Goal: Check status: Check status

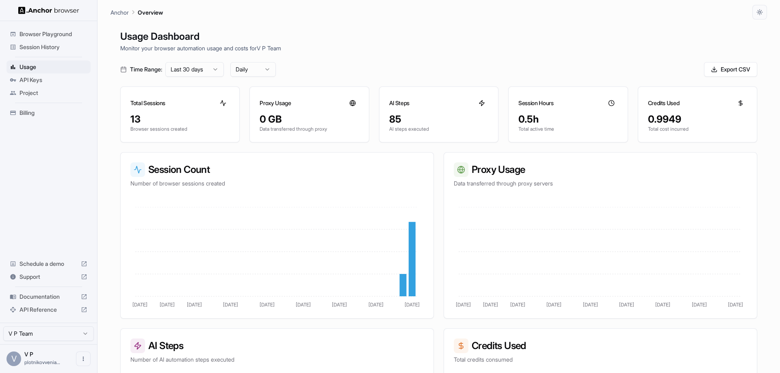
click at [55, 34] on span "Browser Playground" at bounding box center [53, 34] width 68 height 8
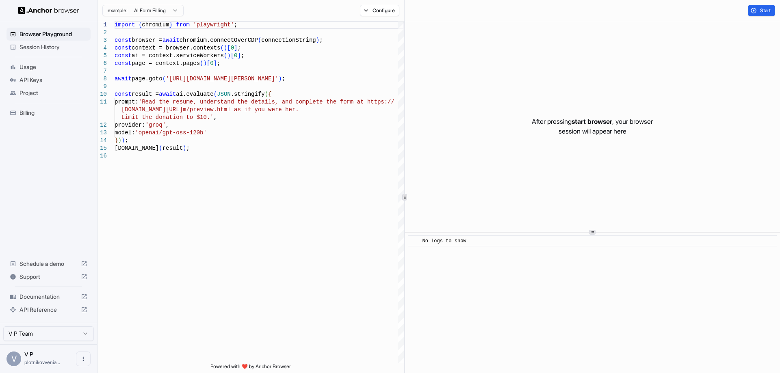
click at [51, 46] on span "Session History" at bounding box center [53, 47] width 68 height 8
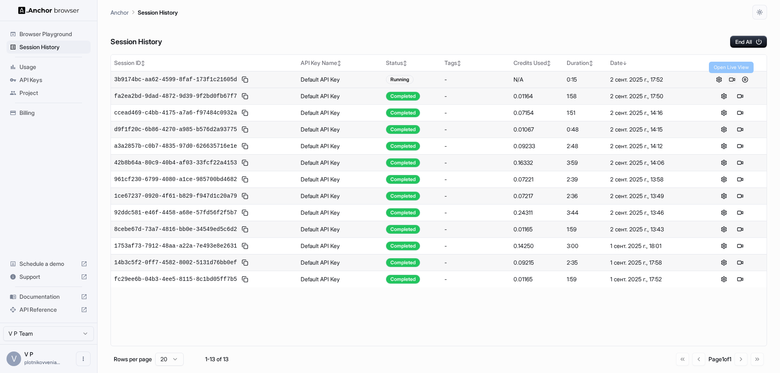
click at [735, 77] on button at bounding box center [732, 80] width 10 height 10
click at [745, 79] on button at bounding box center [745, 80] width 10 height 10
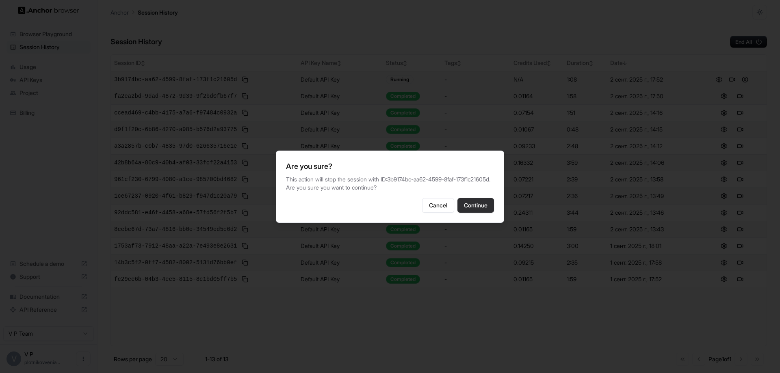
click at [474, 210] on button "Continue" at bounding box center [475, 205] width 37 height 15
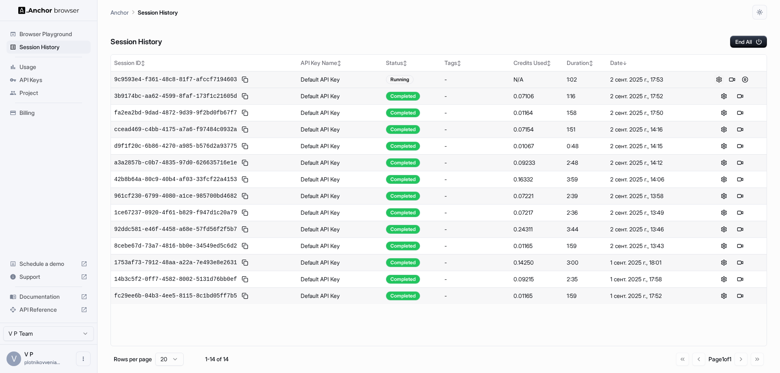
click at [718, 79] on button at bounding box center [719, 80] width 10 height 10
drag, startPoint x: 388, startPoint y: 78, endPoint x: 392, endPoint y: 77, distance: 4.4
click at [390, 78] on div "Running" at bounding box center [400, 79] width 28 height 9
click at [399, 77] on div "Running" at bounding box center [400, 79] width 28 height 9
click at [273, 23] on div "Session History End All" at bounding box center [438, 33] width 656 height 28
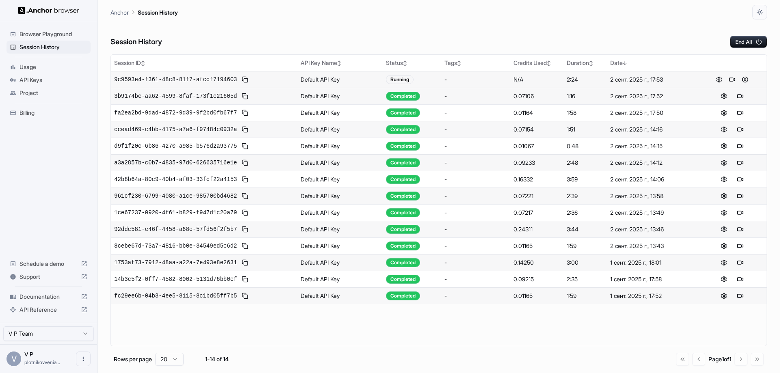
click at [403, 77] on div "Running" at bounding box center [400, 79] width 28 height 9
click at [744, 79] on button at bounding box center [745, 80] width 10 height 10
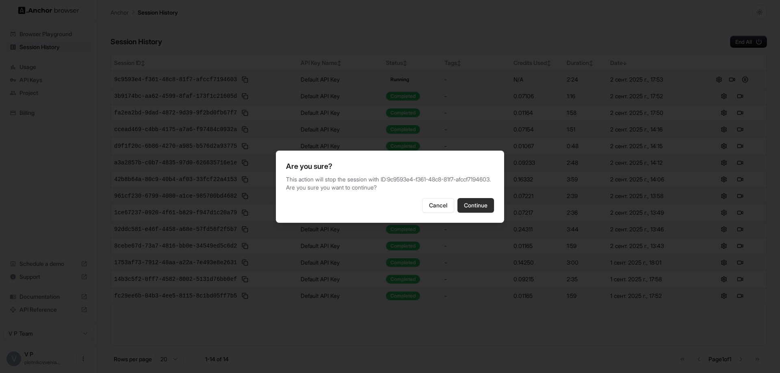
click at [482, 209] on button "Continue" at bounding box center [475, 205] width 37 height 15
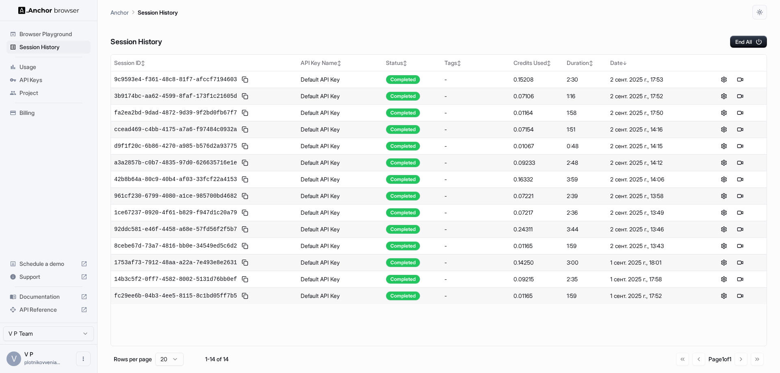
drag, startPoint x: 363, startPoint y: 65, endPoint x: 291, endPoint y: 42, distance: 75.5
click at [286, 41] on div "Session History End All" at bounding box center [438, 33] width 656 height 28
click at [403, 79] on div "Completed" at bounding box center [403, 79] width 34 height 9
click at [313, 78] on td "Default API Key" at bounding box center [339, 79] width 85 height 17
click at [219, 78] on span "9c9593e4-f361-48c8-81f7-afccf7194603" at bounding box center [175, 80] width 123 height 8
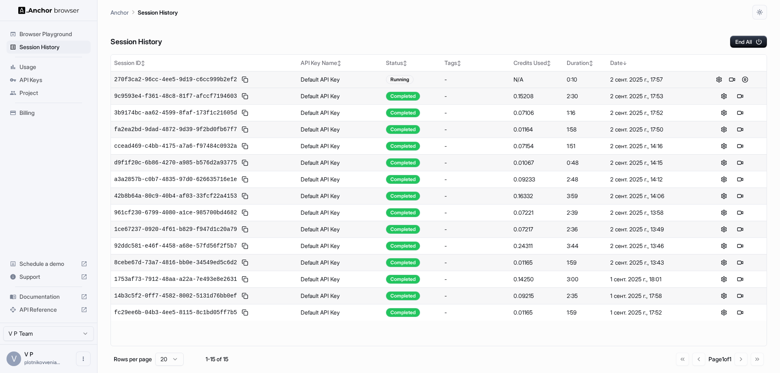
click at [185, 83] on span "270f3ca2-96cc-4ee5-9d19-c6cc999b2ef2" at bounding box center [175, 80] width 123 height 8
click at [185, 81] on span "270f3ca2-96cc-4ee5-9d19-c6cc999b2ef2" at bounding box center [175, 80] width 123 height 8
drag, startPoint x: 186, startPoint y: 80, endPoint x: 186, endPoint y: 58, distance: 22.7
click at [186, 80] on span "270f3ca2-96cc-4ee5-9d19-c6cc999b2ef2" at bounding box center [175, 80] width 123 height 8
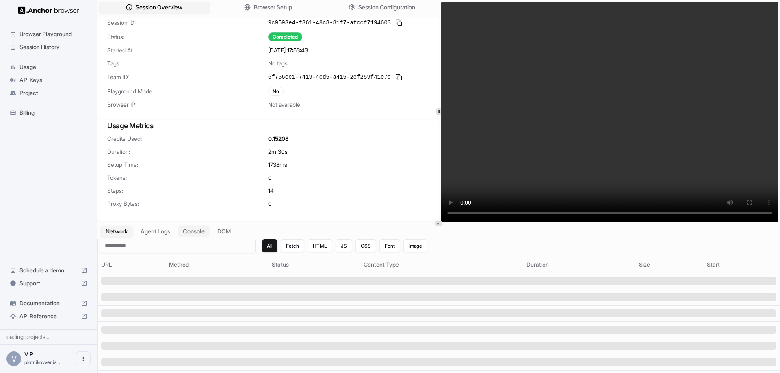
click at [204, 233] on button "Console" at bounding box center [194, 231] width 32 height 12
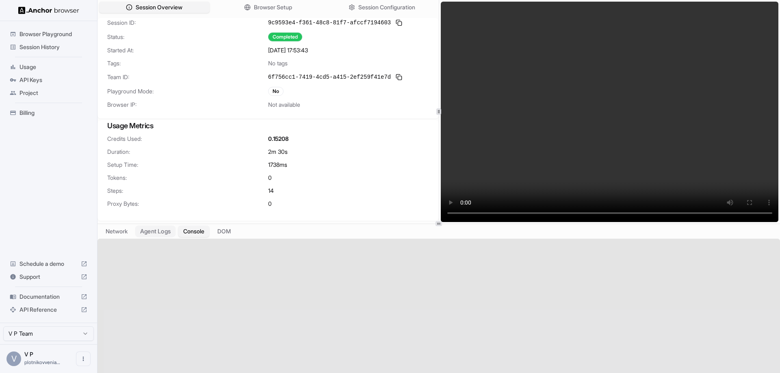
click at [165, 232] on button "Agent Logs" at bounding box center [155, 231] width 41 height 12
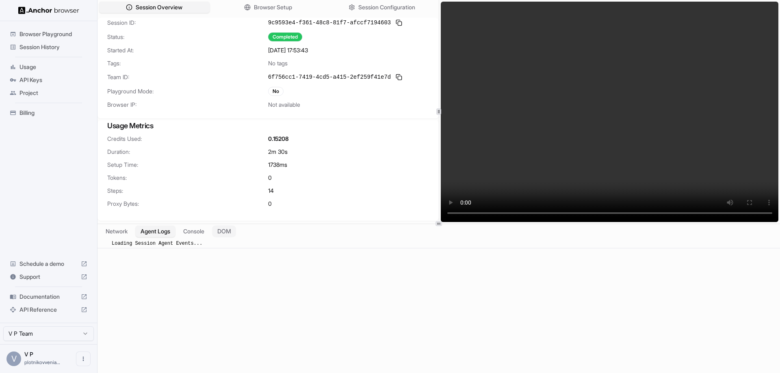
click at [235, 234] on button "DOM" at bounding box center [224, 231] width 24 height 12
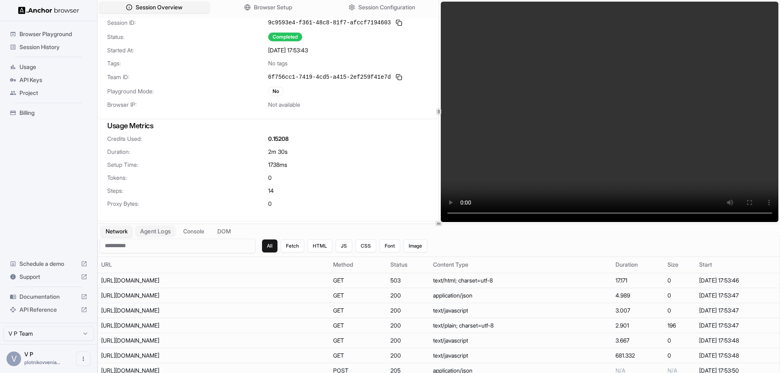
drag, startPoint x: 117, startPoint y: 231, endPoint x: 158, endPoint y: 235, distance: 41.3
click at [117, 231] on button "Network" at bounding box center [117, 231] width 32 height 11
drag, startPoint x: 156, startPoint y: 234, endPoint x: 166, endPoint y: 234, distance: 10.2
click at [156, 234] on button "Agent Logs" at bounding box center [155, 231] width 41 height 12
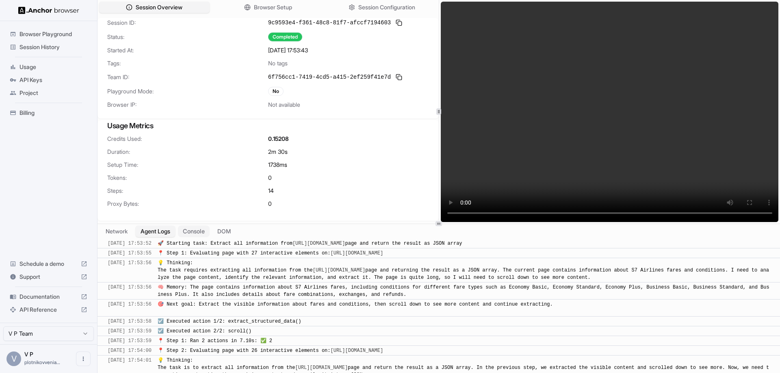
drag, startPoint x: 196, startPoint y: 232, endPoint x: 210, endPoint y: 232, distance: 14.2
click at [196, 232] on button "Console" at bounding box center [194, 231] width 32 height 12
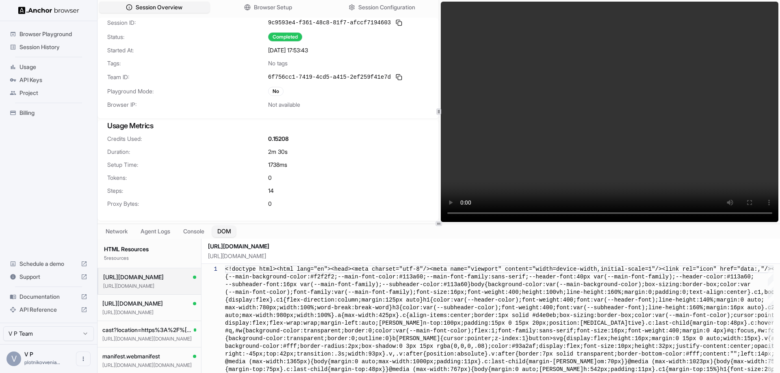
click at [236, 228] on button "DOM" at bounding box center [224, 231] width 24 height 12
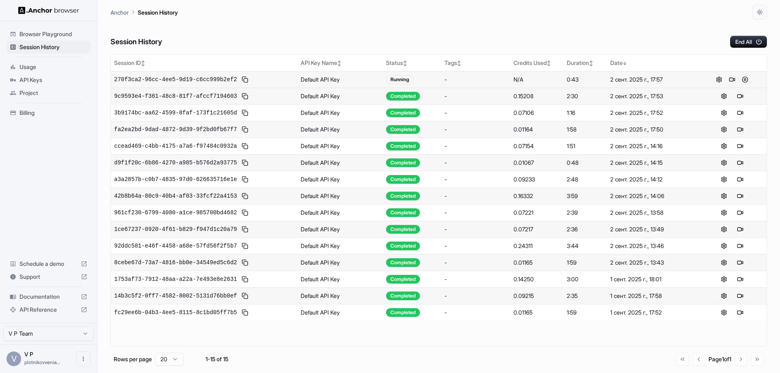
click at [177, 78] on span "270f3ca2-96cc-4ee5-9d19-c6cc999b2ef2" at bounding box center [175, 80] width 123 height 8
click at [407, 83] on div "Running" at bounding box center [400, 79] width 28 height 9
click at [178, 80] on span "270f3ca2-96cc-4ee5-9d19-c6cc999b2ef2" at bounding box center [175, 80] width 123 height 8
drag, startPoint x: 209, startPoint y: 43, endPoint x: 178, endPoint y: 1, distance: 52.6
click at [206, 37] on div "Session History End All" at bounding box center [438, 33] width 656 height 28
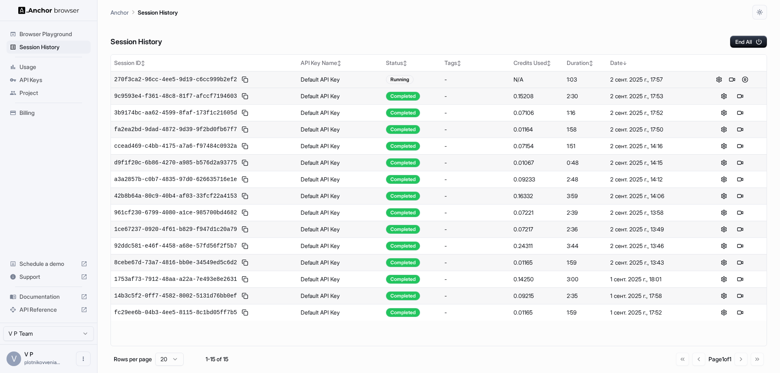
click at [401, 80] on div "Running" at bounding box center [400, 79] width 28 height 9
click at [749, 79] on button at bounding box center [745, 80] width 10 height 10
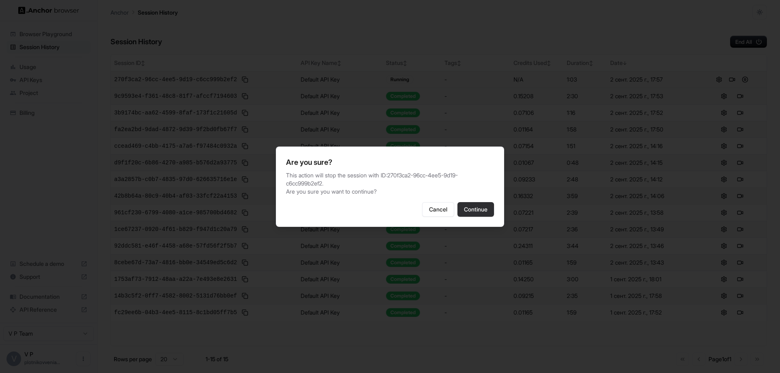
click at [467, 210] on button "Continue" at bounding box center [475, 209] width 37 height 15
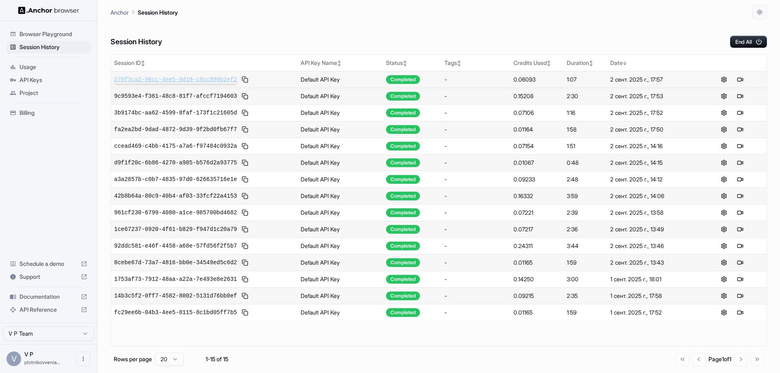
click at [198, 79] on span "270f3ca2-96cc-4ee5-9d19-c6cc999b2ef2" at bounding box center [175, 80] width 123 height 8
drag, startPoint x: 311, startPoint y: 41, endPoint x: 60, endPoint y: 71, distance: 252.9
click at [233, 21] on div "Session History End All" at bounding box center [438, 33] width 656 height 28
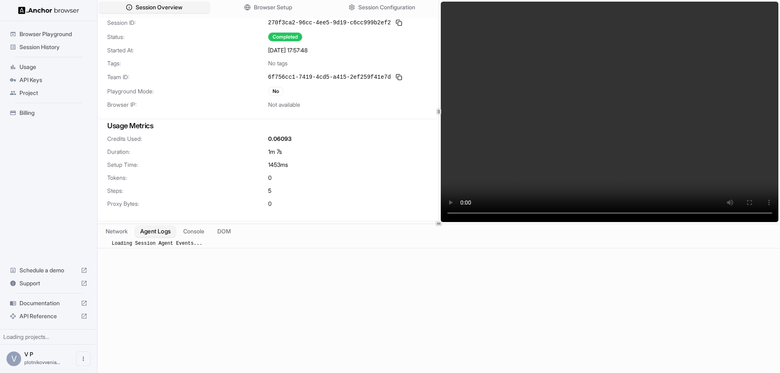
click at [156, 231] on button "Agent Logs" at bounding box center [155, 231] width 41 height 12
click at [197, 234] on button "Console" at bounding box center [194, 231] width 32 height 12
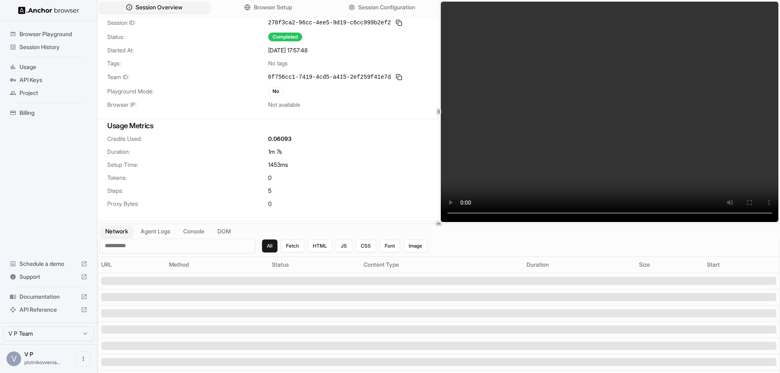
click at [114, 232] on button "Network" at bounding box center [116, 231] width 32 height 12
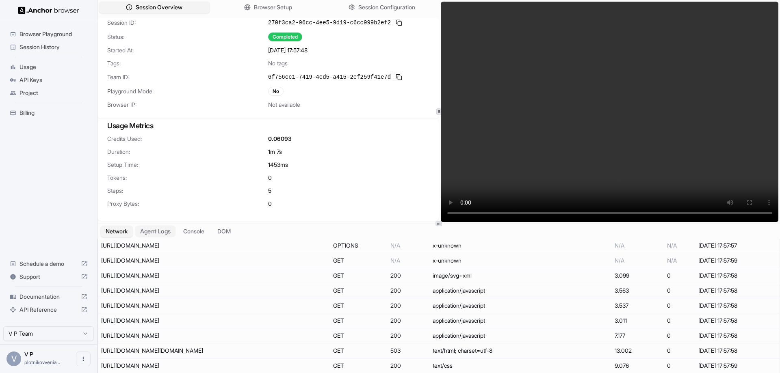
scroll to position [351, 0]
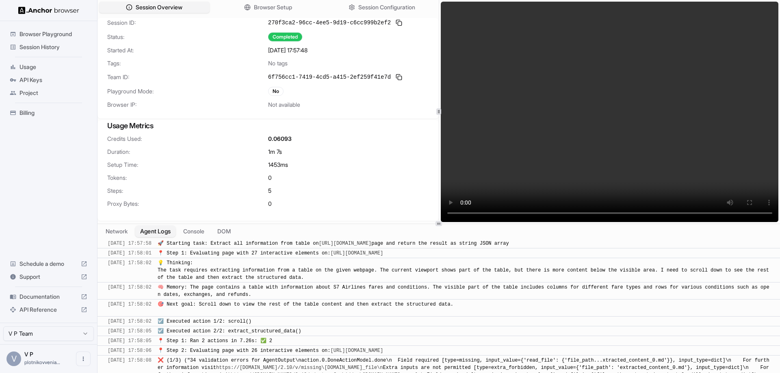
click at [160, 234] on button "Agent Logs" at bounding box center [155, 231] width 41 height 12
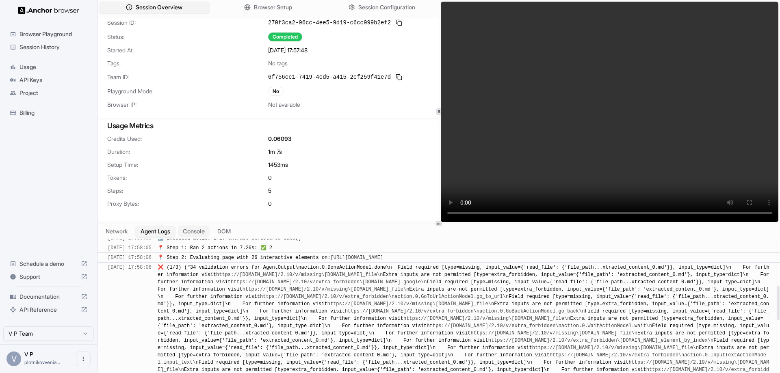
scroll to position [203, 0]
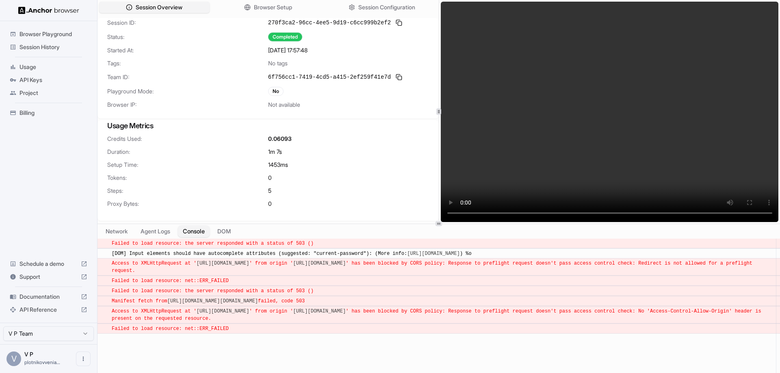
click at [205, 229] on button "Console" at bounding box center [194, 231] width 32 height 12
click at [162, 231] on button "Agent Logs" at bounding box center [155, 231] width 41 height 12
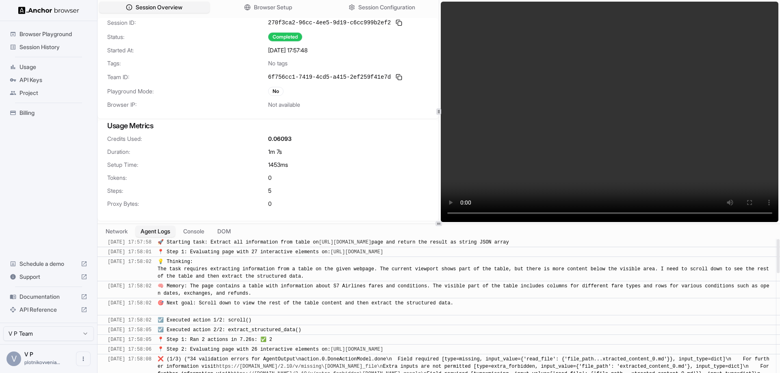
scroll to position [0, 0]
drag, startPoint x: 336, startPoint y: 115, endPoint x: 207, endPoint y: 83, distance: 133.5
click at [207, 83] on div "Session ID: 270f3ca2-96cc-4ee5-9d19-c6cc999b2ef2 Status: Completed Started At: …" at bounding box center [267, 68] width 341 height 101
click at [408, 5] on span "Session Configuration" at bounding box center [386, 7] width 58 height 9
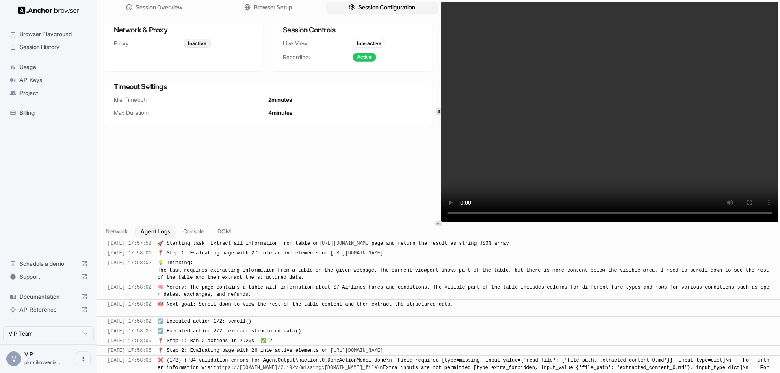
click at [280, 93] on div "Timeout Settings" at bounding box center [268, 88] width 328 height 15
click at [165, 4] on span "Session Overview" at bounding box center [159, 7] width 48 height 9
